Goal: Find specific page/section: Find specific page/section

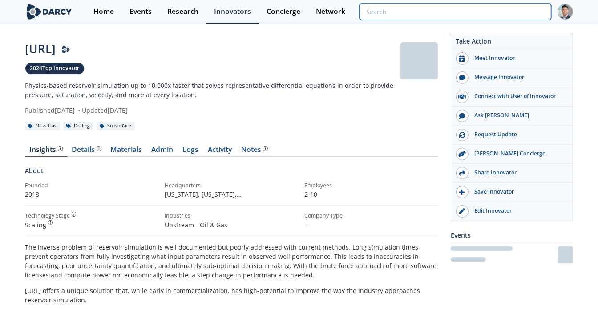
click at [496, 18] on input "search" at bounding box center [455, 12] width 192 height 16
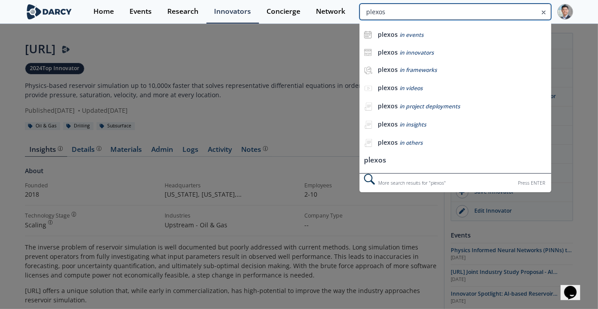
type input "plexos"
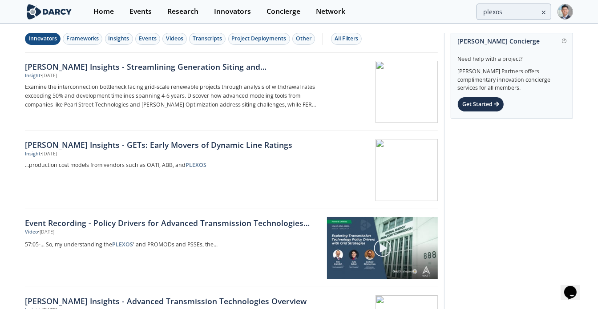
click at [40, 40] on div "Innovators" at bounding box center [42, 39] width 28 height 8
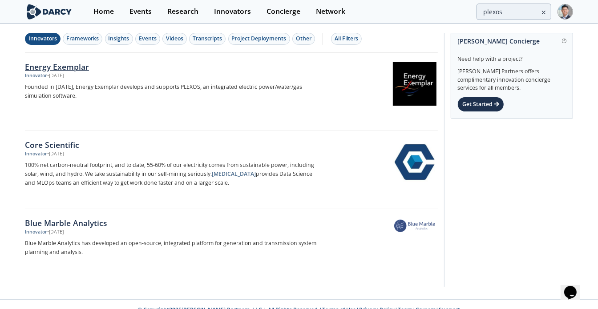
click at [56, 63] on div "Energy Exemplar" at bounding box center [172, 67] width 294 height 12
